Goal: Find specific page/section: Find specific page/section

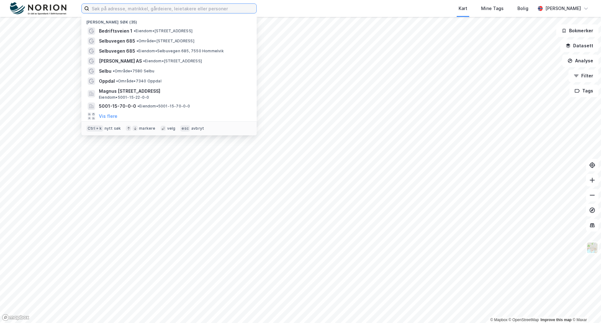
click at [207, 12] on input at bounding box center [172, 8] width 167 height 9
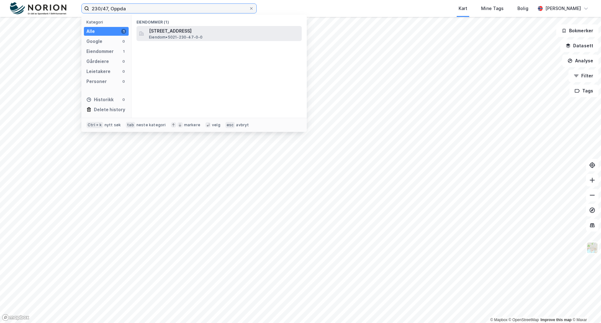
type input "230/47, Oppda"
click at [197, 33] on span "[STREET_ADDRESS]" at bounding box center [224, 31] width 150 height 8
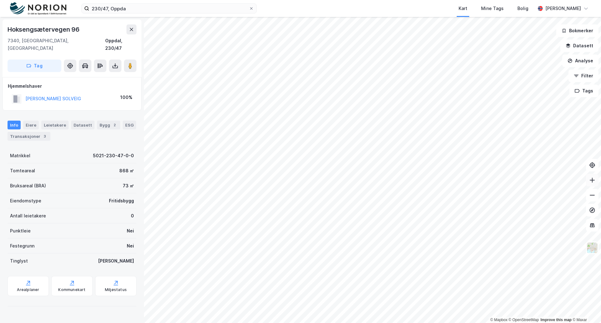
click at [590, 183] on icon at bounding box center [592, 180] width 6 height 6
click at [594, 199] on button at bounding box center [592, 195] width 13 height 13
